Goal: Task Accomplishment & Management: Use online tool/utility

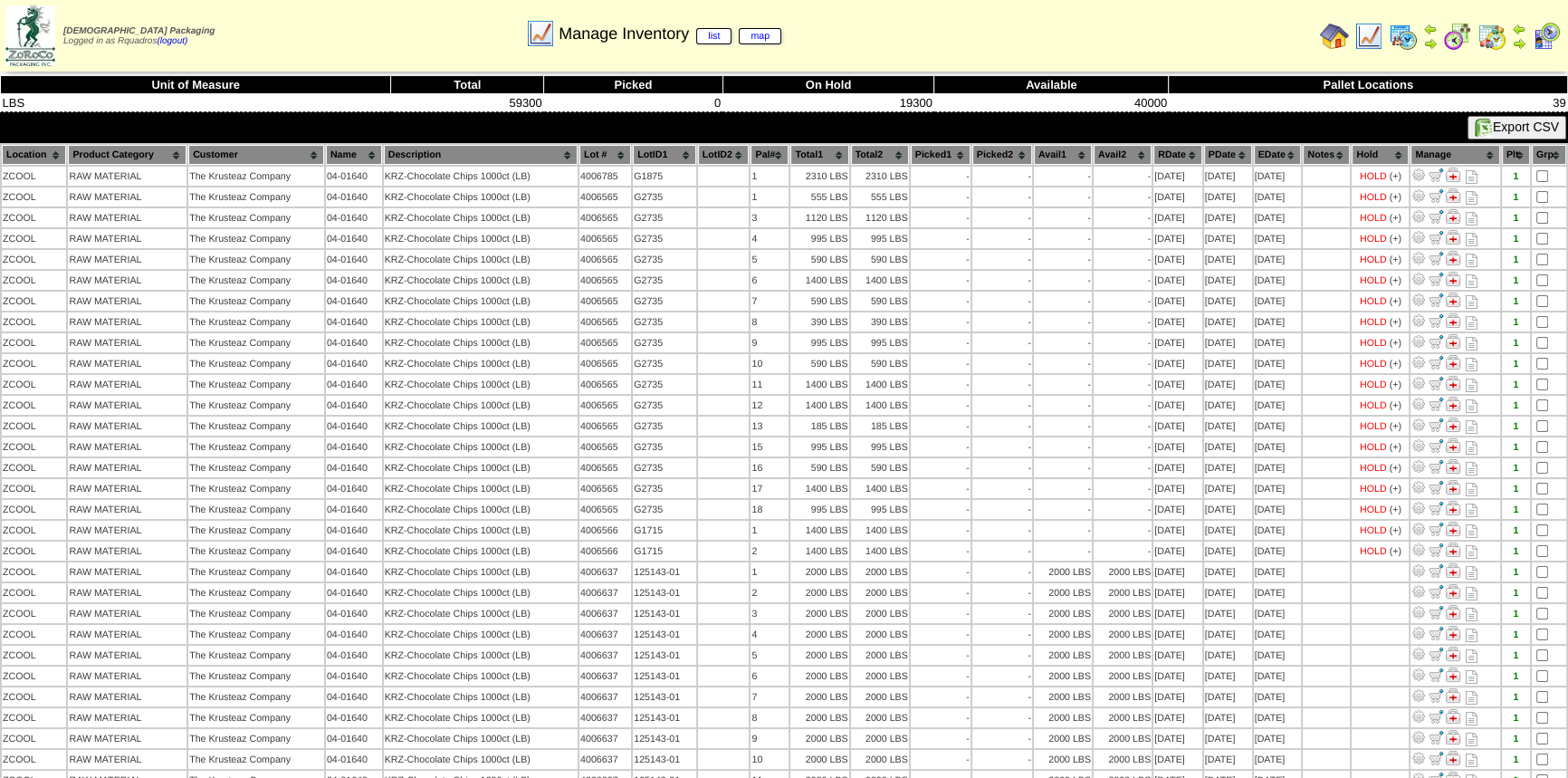
click at [1371, 36] on img at bounding box center [1368, 36] width 29 height 29
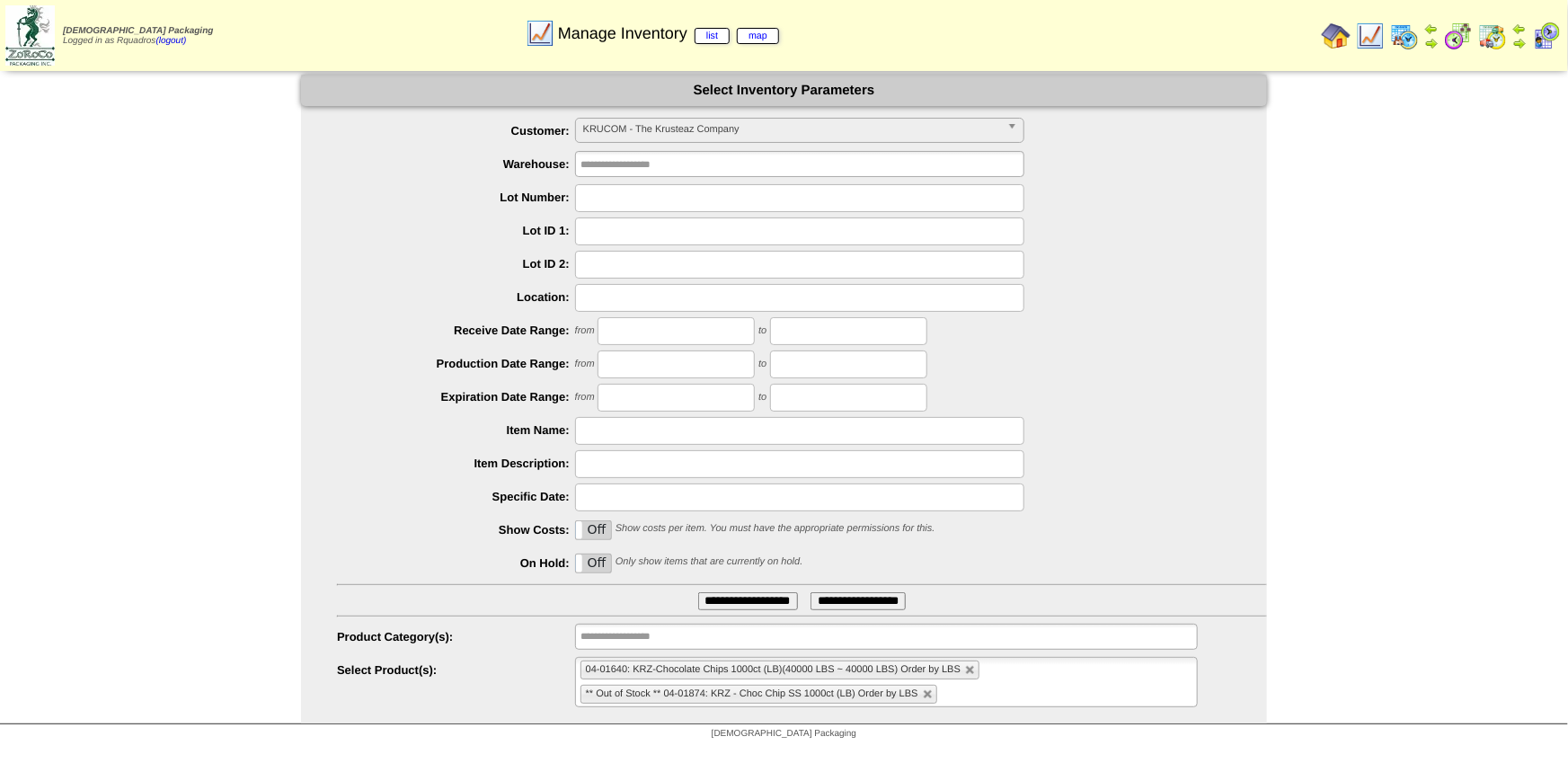
click at [662, 126] on span "KRUCOM - The Krusteaz Company" at bounding box center [792, 128] width 417 height 21
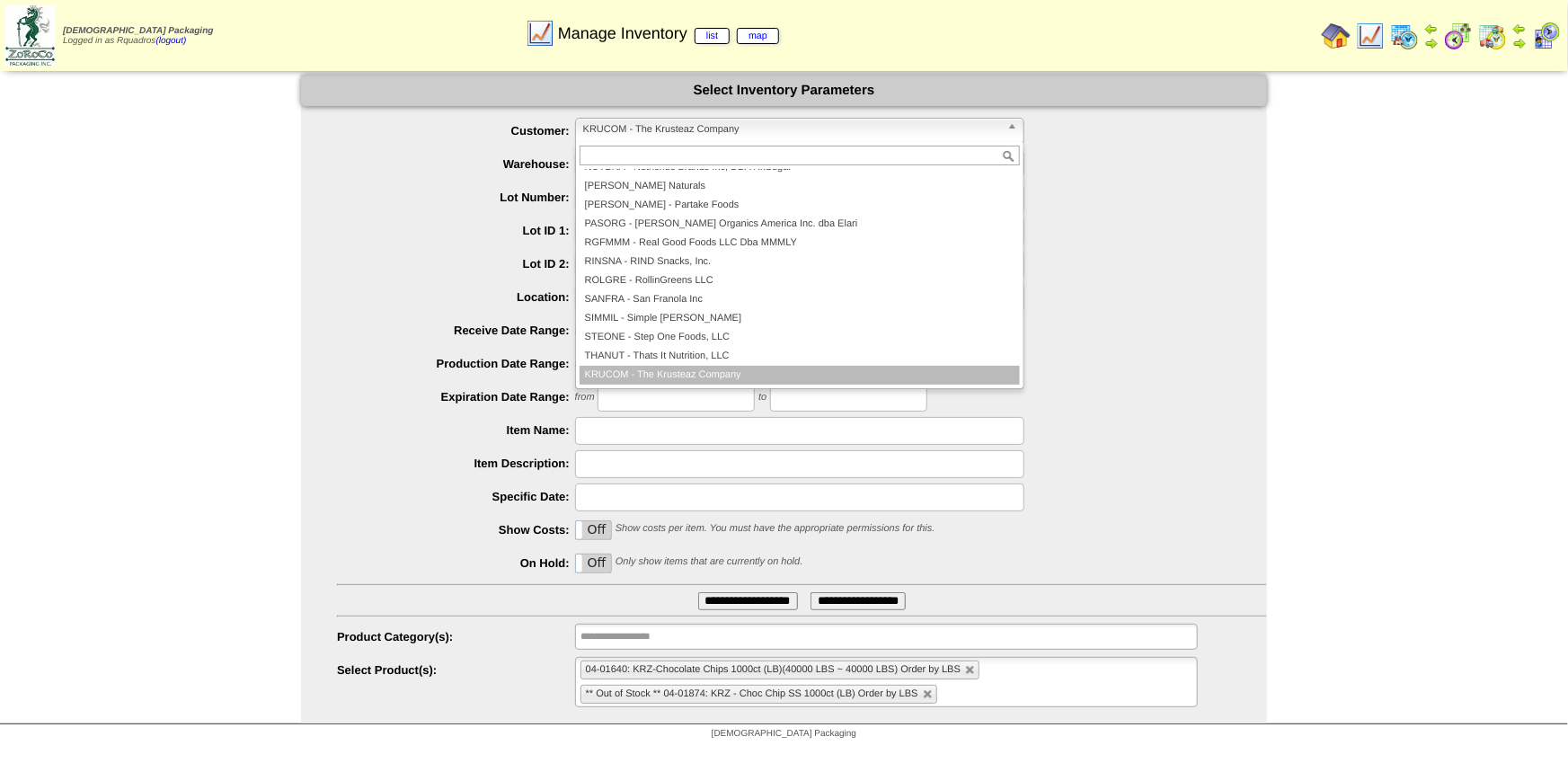
scroll to position [339, 0]
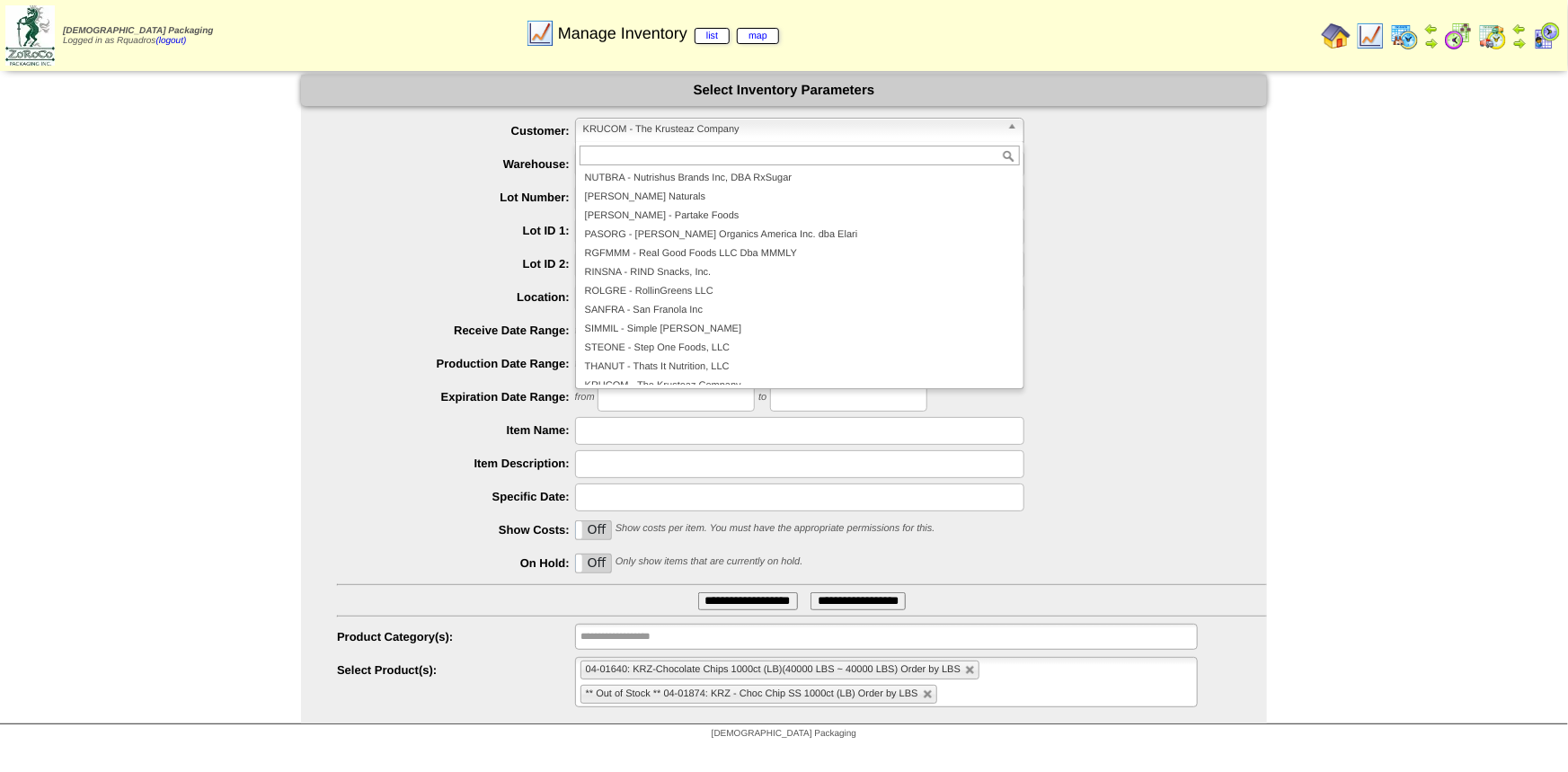
drag, startPoint x: 1266, startPoint y: 338, endPoint x: 1246, endPoint y: 331, distance: 21.2
click at [1264, 337] on div "from to" at bounding box center [801, 331] width 930 height 28
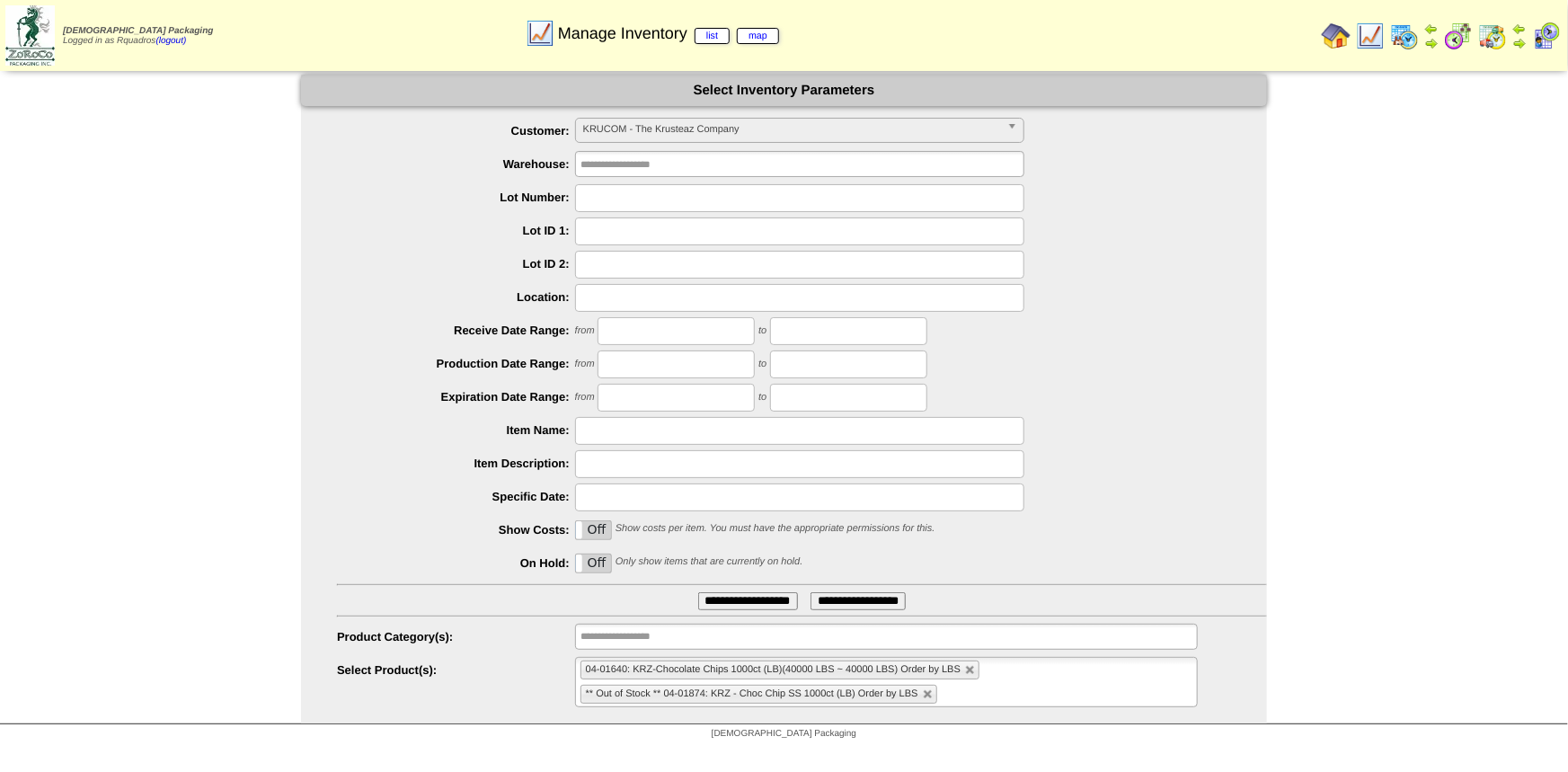
click at [700, 137] on span "KRUCOM - The Krusteaz Company" at bounding box center [792, 128] width 417 height 21
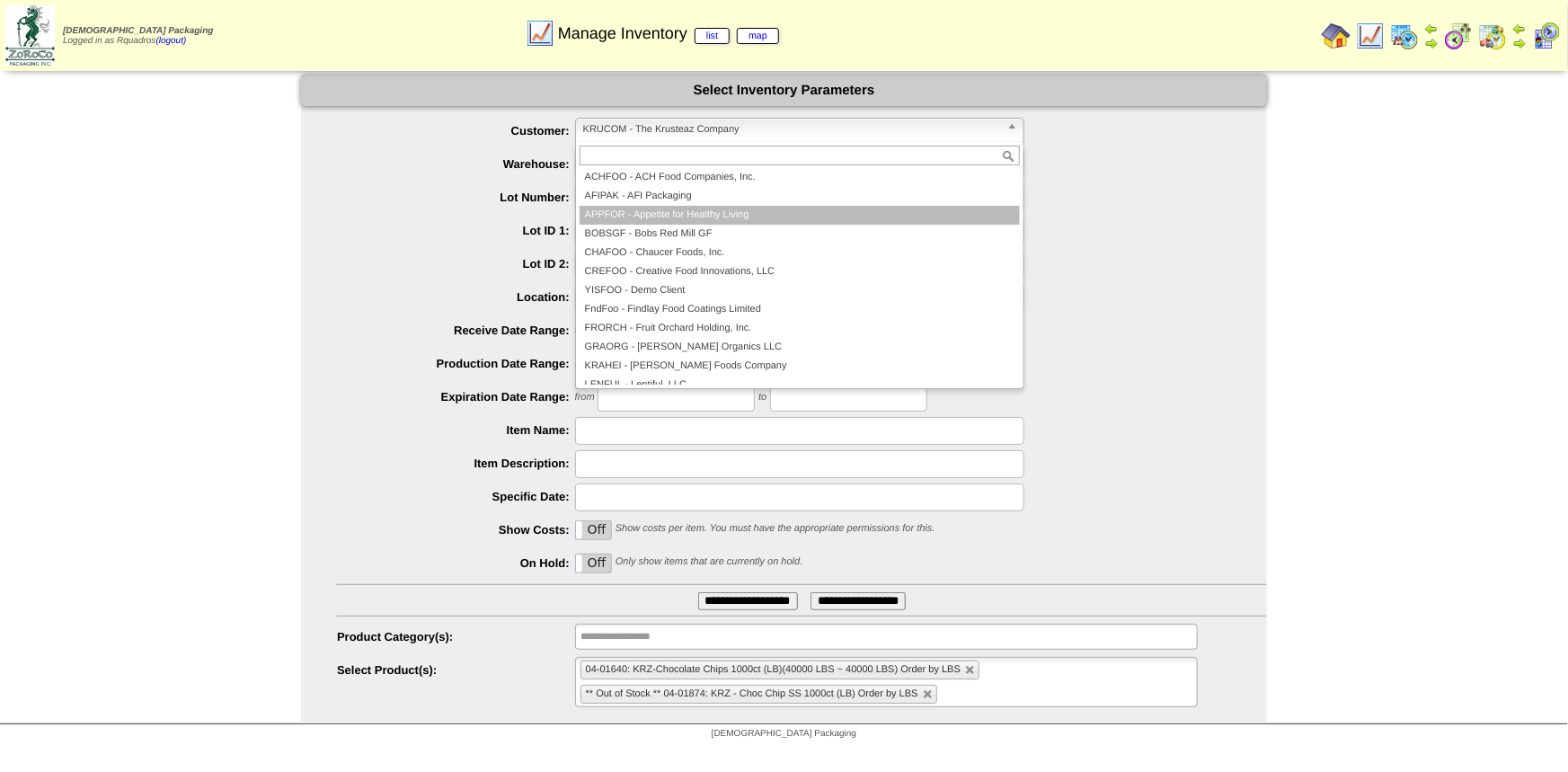
scroll to position [0, 0]
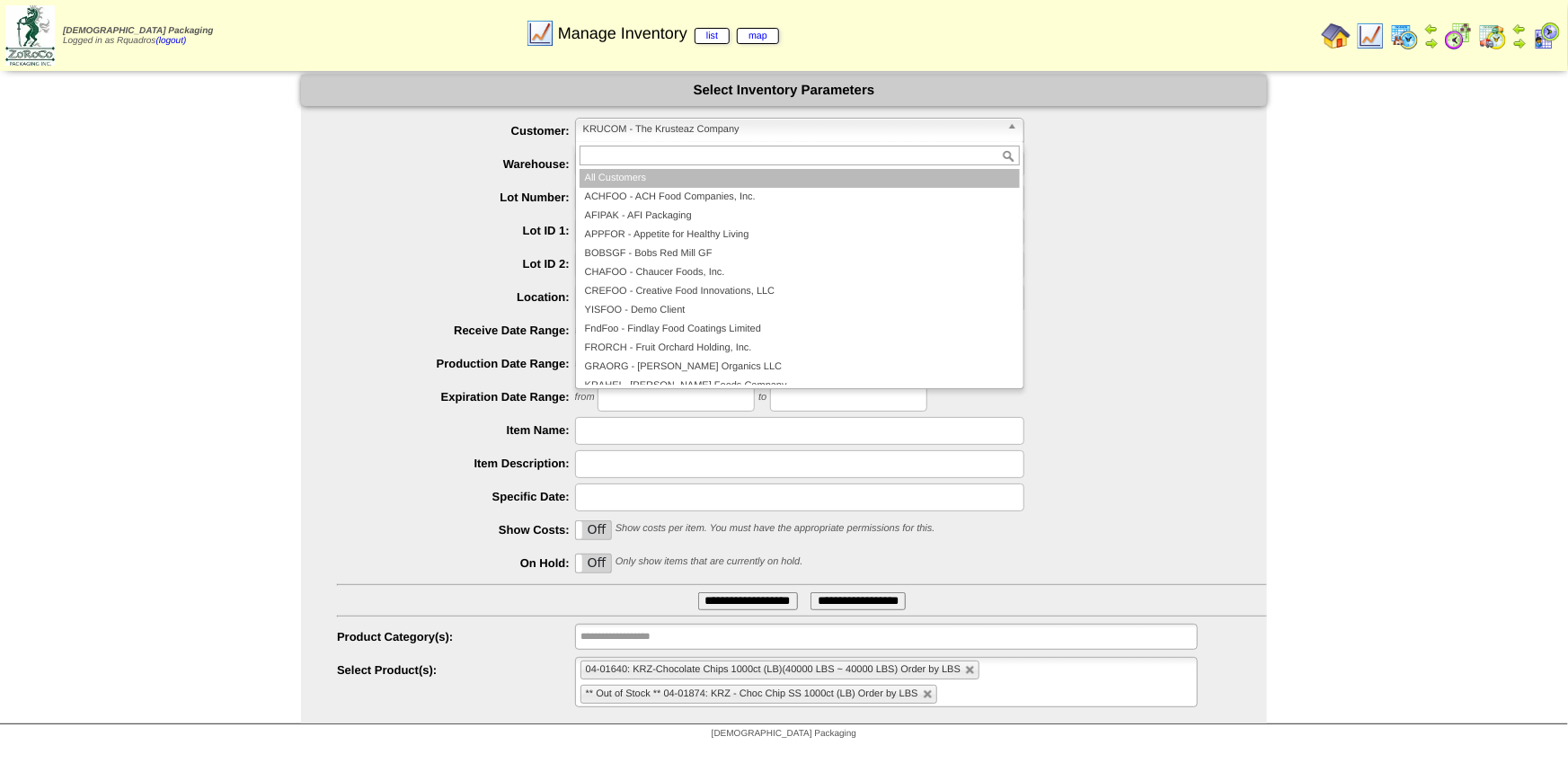
click at [665, 183] on li "All Customers" at bounding box center [799, 179] width 440 height 19
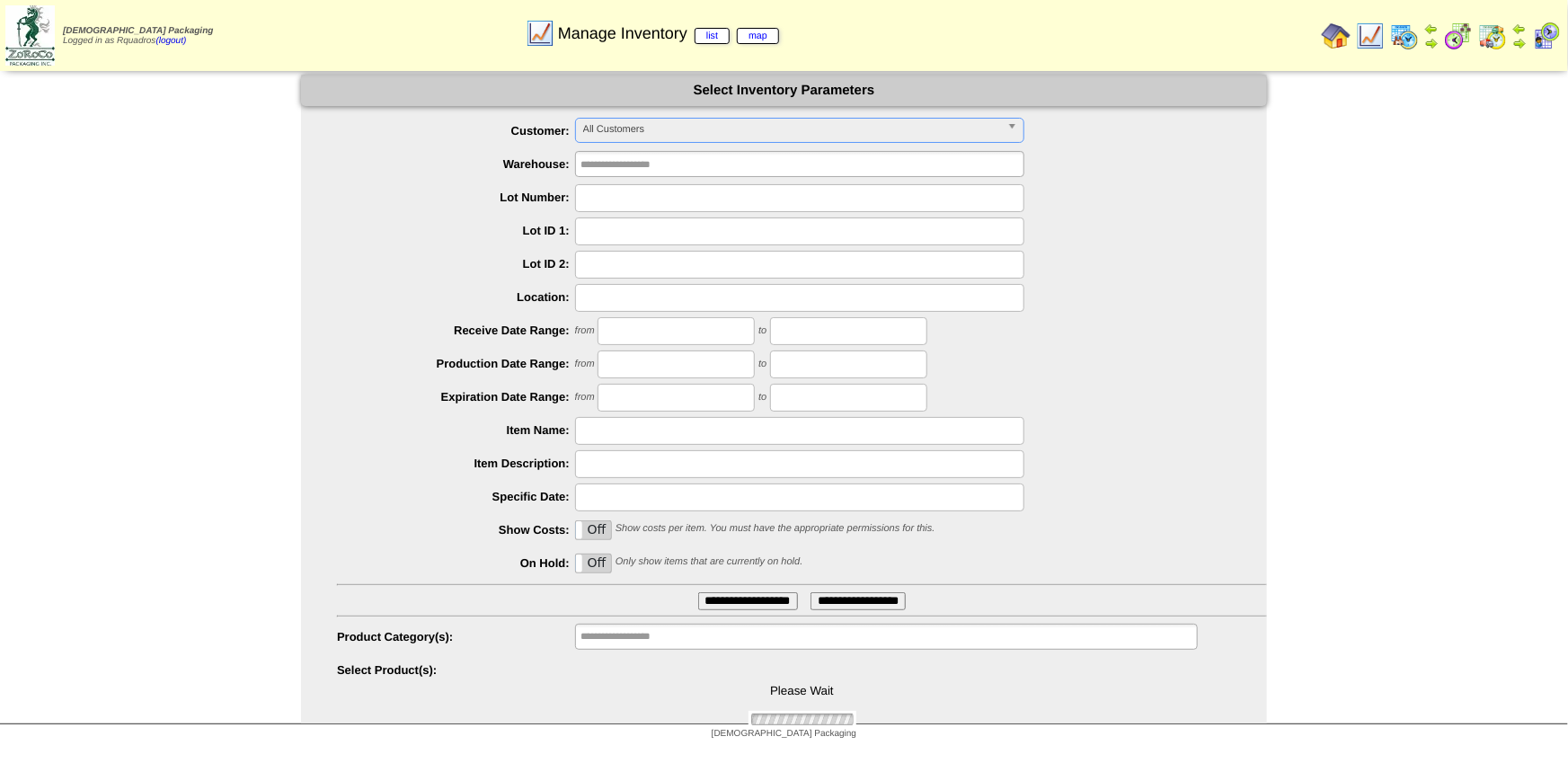
click at [1111, 327] on div "from to" at bounding box center [801, 331] width 930 height 28
click at [1209, 385] on div "from to" at bounding box center [801, 397] width 930 height 28
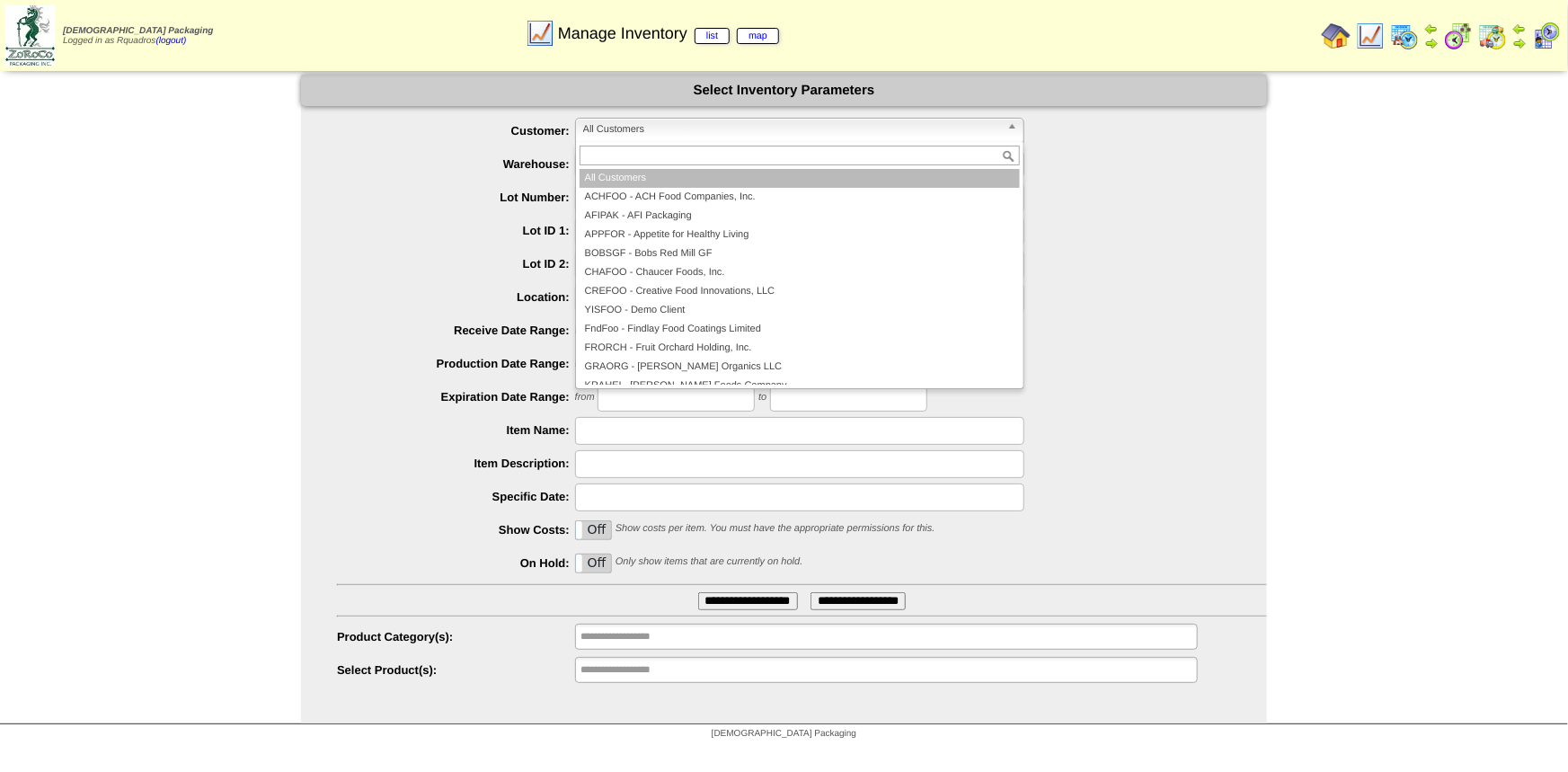
click at [673, 140] on link "All Customers" at bounding box center [799, 130] width 449 height 25
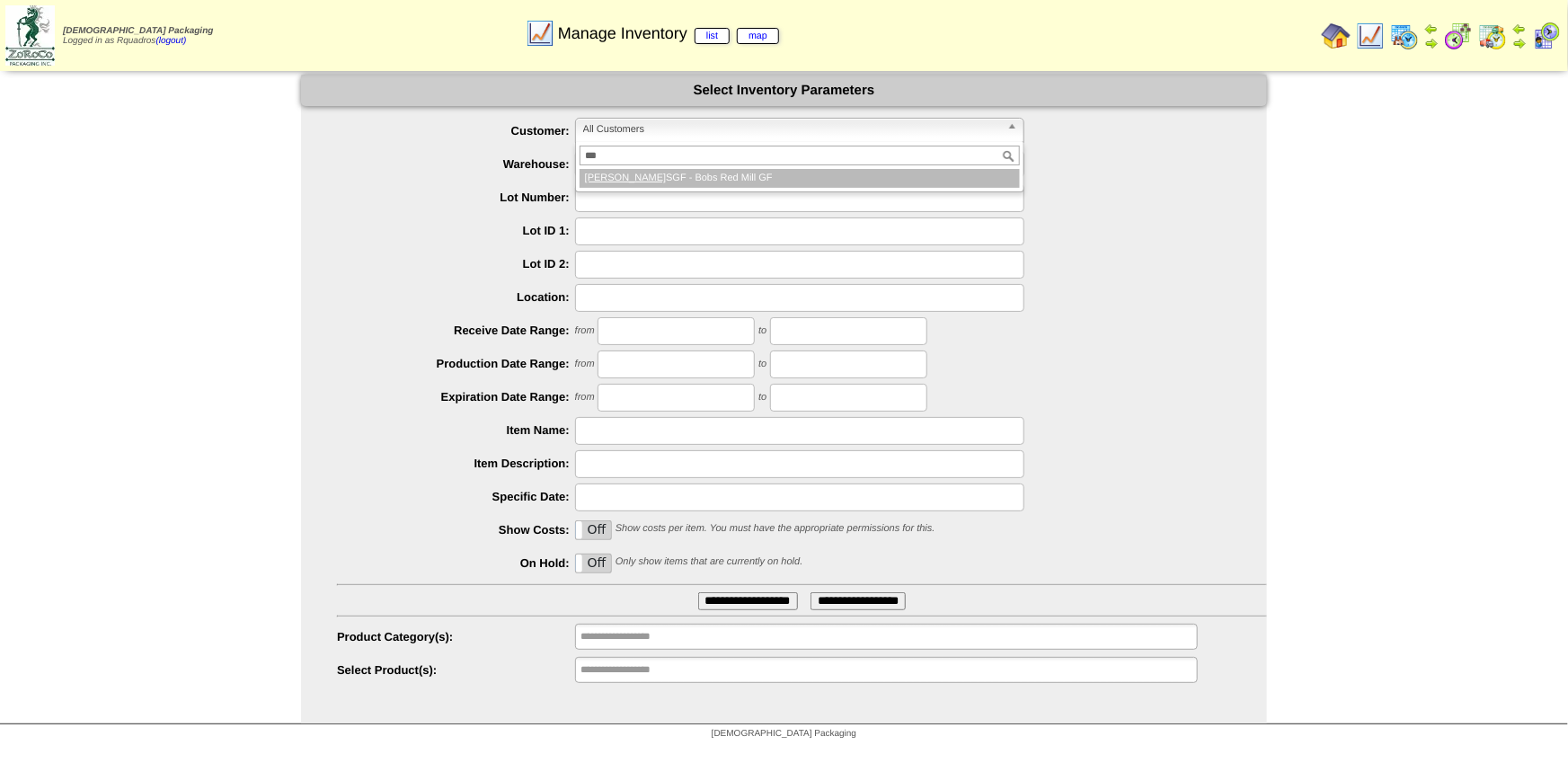
type input "***"
click at [621, 181] on li "[PERSON_NAME] SGF - Bobs Red Mill GF" at bounding box center [799, 179] width 440 height 19
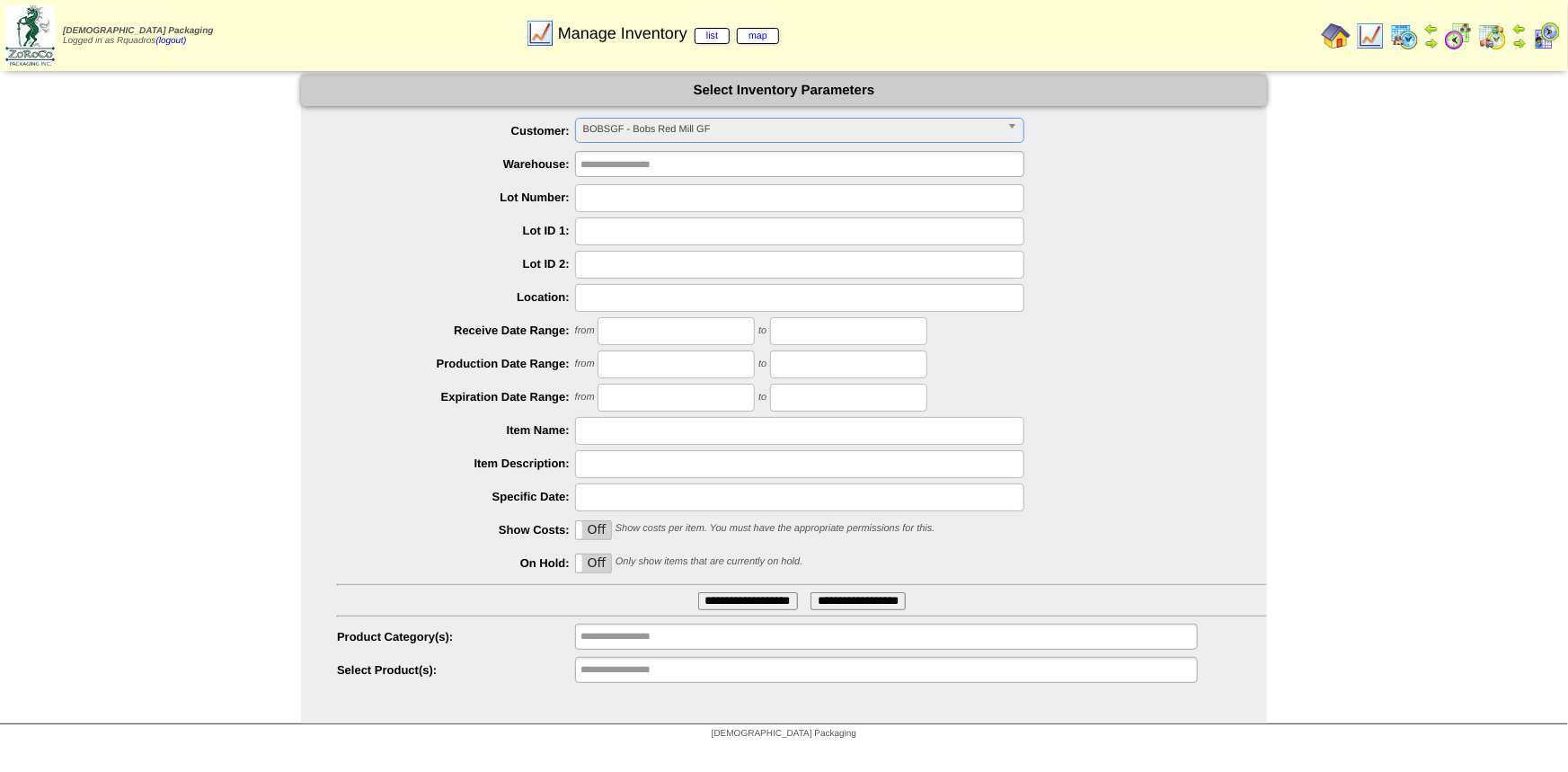
click at [720, 597] on input "**********" at bounding box center [747, 600] width 100 height 18
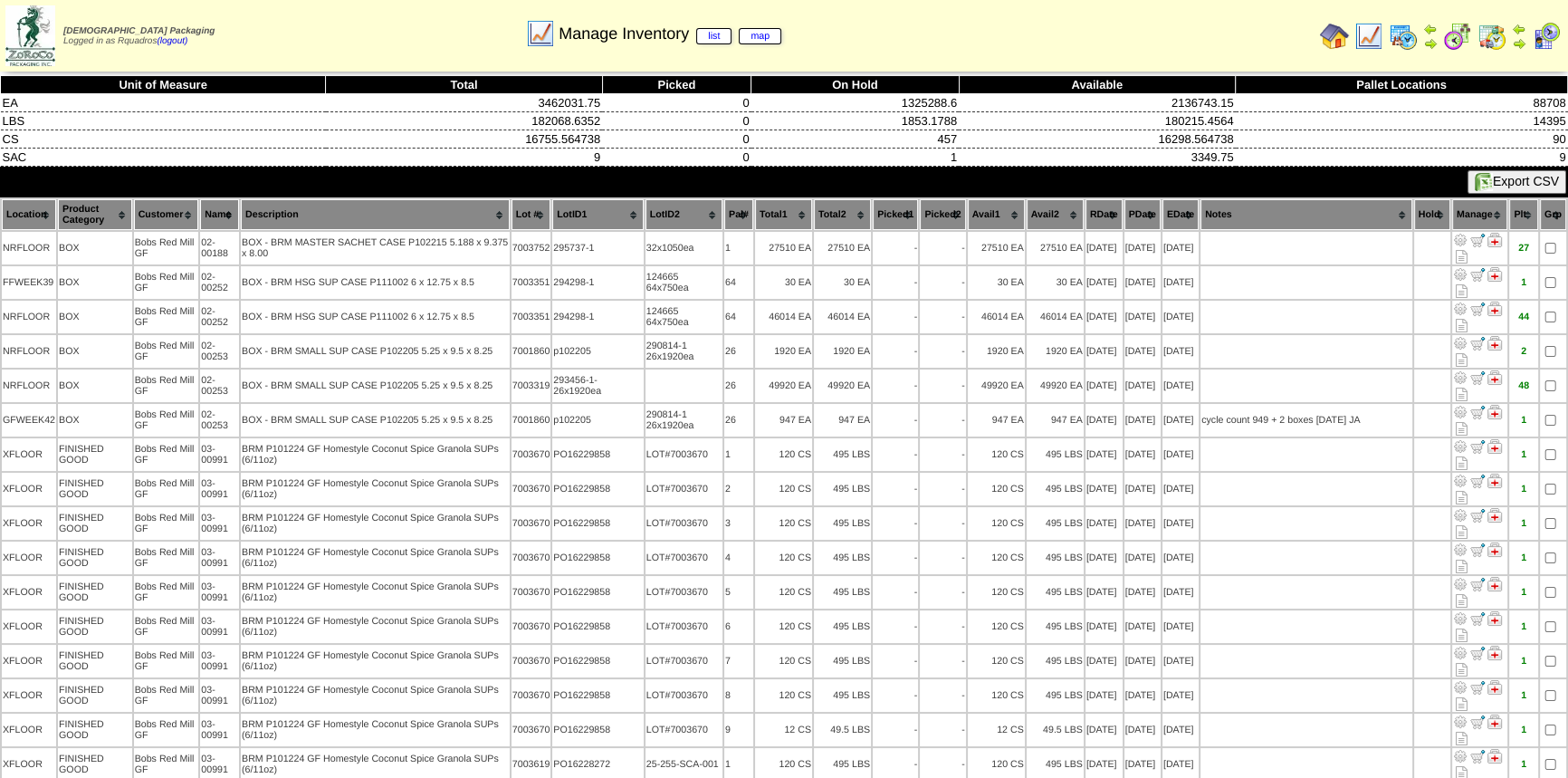
click at [1505, 182] on button "Export CSV" at bounding box center [1516, 182] width 98 height 23
